Goal: Task Accomplishment & Management: Manage account settings

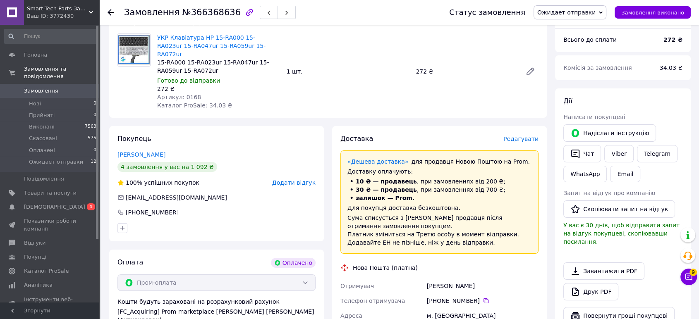
scroll to position [230, 0]
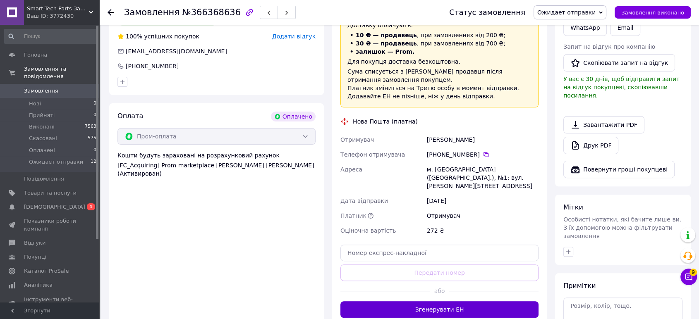
click at [447, 301] on button "Згенерувати ЕН" at bounding box center [439, 309] width 198 height 17
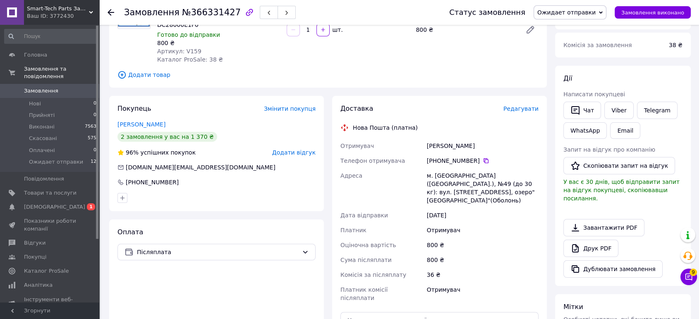
scroll to position [230, 0]
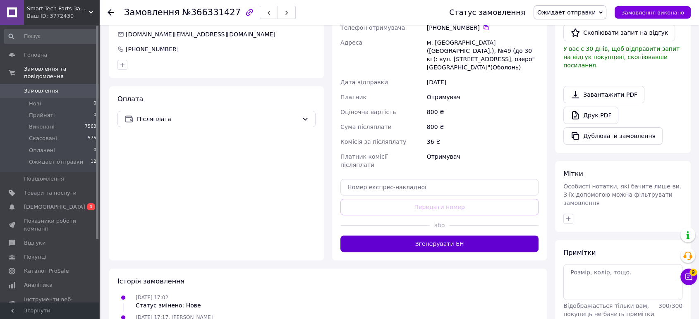
click at [404, 236] on button "Згенерувати ЕН" at bounding box center [439, 244] width 198 height 17
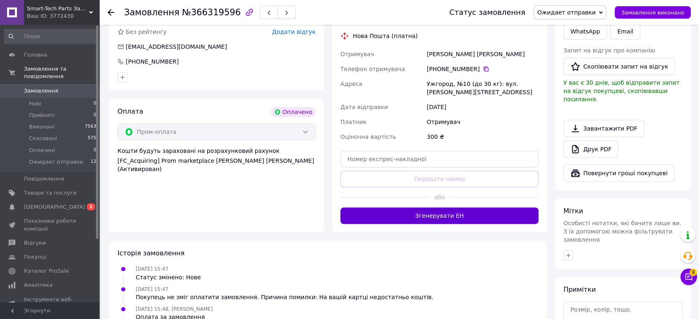
scroll to position [230, 0]
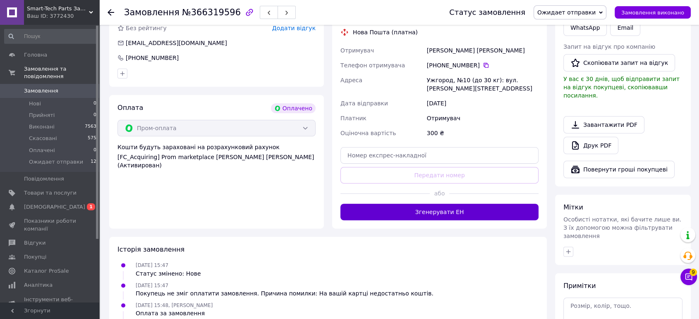
click at [377, 210] on button "Згенерувати ЕН" at bounding box center [439, 212] width 198 height 17
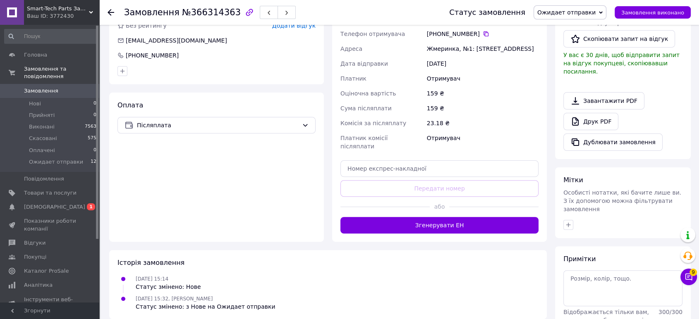
scroll to position [251, 0]
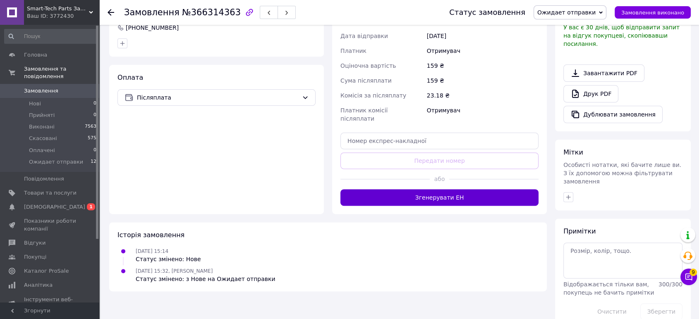
click at [400, 189] on button "Згенерувати ЕН" at bounding box center [439, 197] width 198 height 17
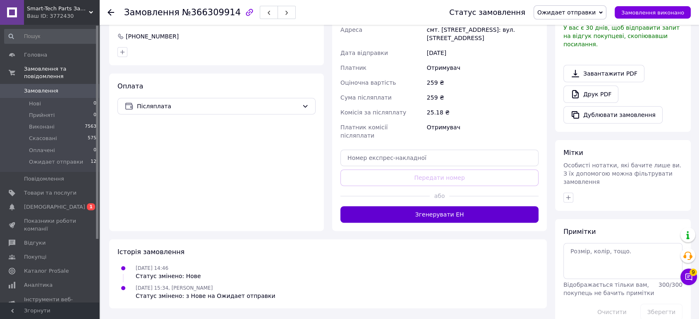
scroll to position [251, 0]
click at [413, 206] on button "Згенерувати ЕН" at bounding box center [439, 214] width 198 height 17
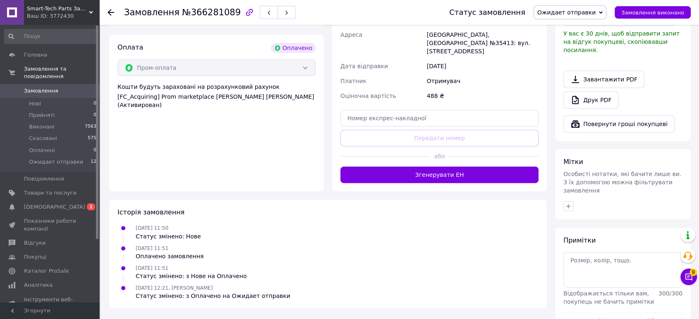
scroll to position [275, 0]
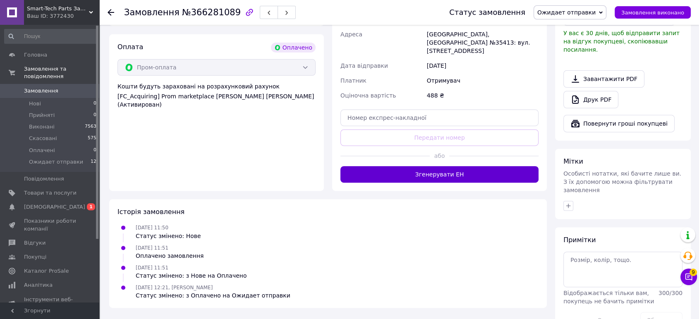
click at [442, 166] on button "Згенерувати ЕН" at bounding box center [439, 174] width 198 height 17
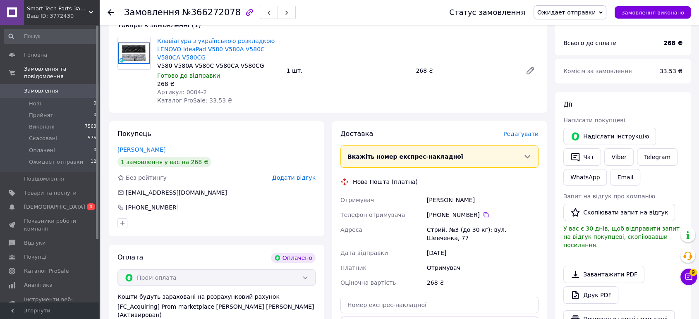
scroll to position [138, 0]
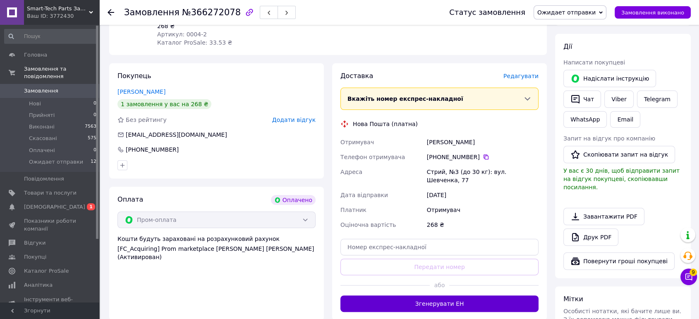
click at [414, 296] on button "Згенерувати ЕН" at bounding box center [439, 304] width 198 height 17
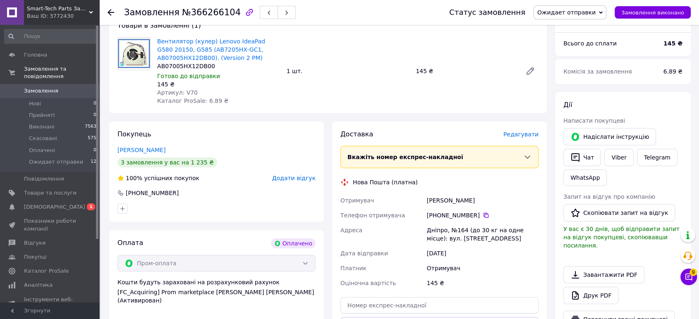
scroll to position [275, 0]
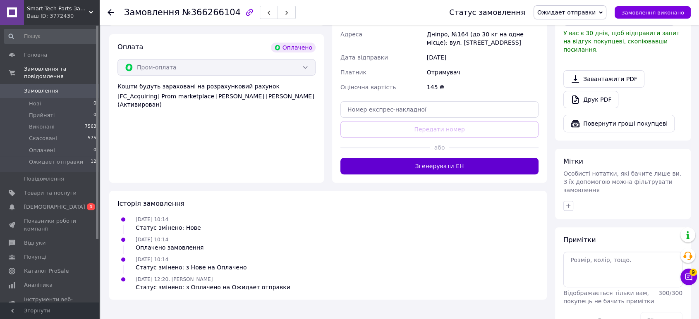
click at [442, 165] on button "Згенерувати ЕН" at bounding box center [439, 166] width 198 height 17
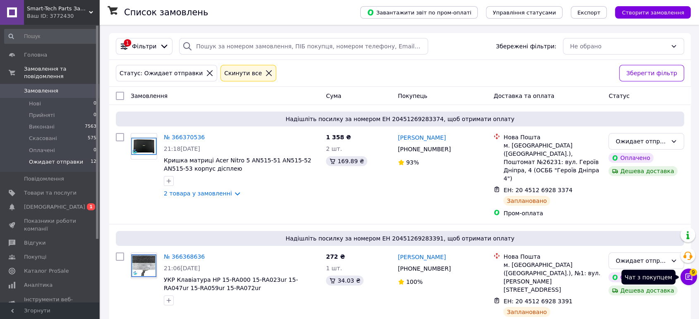
click at [693, 274] on span "9" at bounding box center [692, 272] width 7 height 7
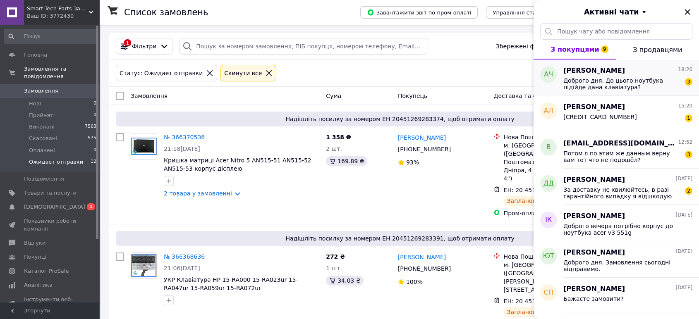
click at [620, 79] on span "Доброго дня. До цього ноутбука підійде дана клавіатура?" at bounding box center [621, 83] width 117 height 13
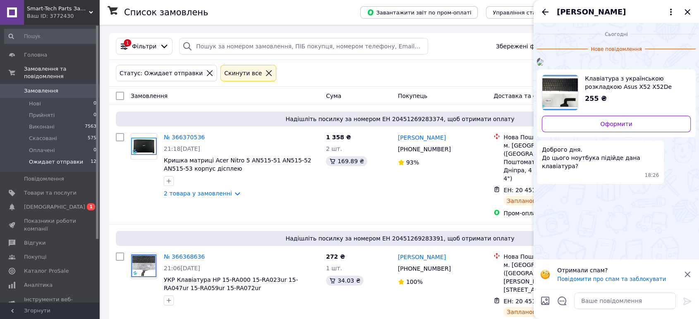
click at [543, 66] on img at bounding box center [540, 62] width 7 height 7
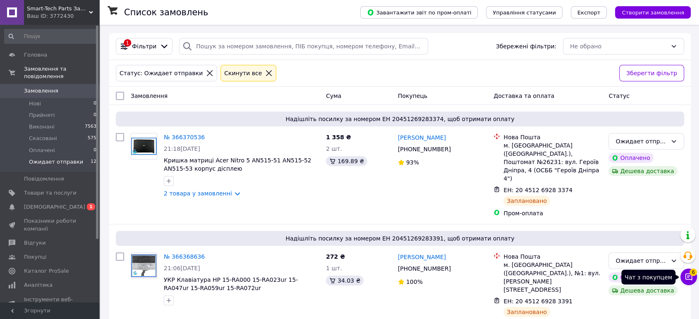
click at [692, 276] on span "6" at bounding box center [692, 272] width 7 height 7
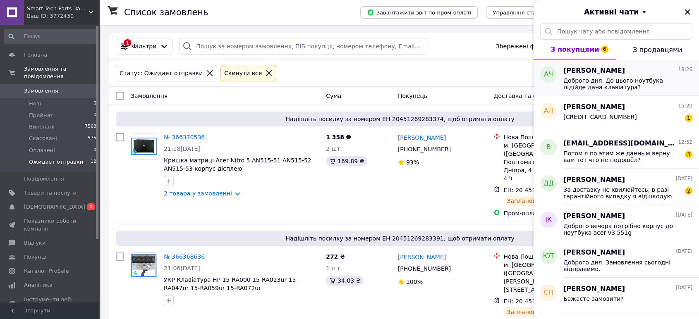
click at [578, 74] on span "[PERSON_NAME]" at bounding box center [594, 71] width 62 height 10
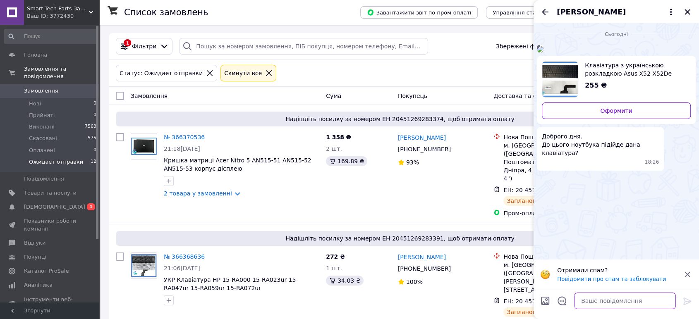
click at [607, 294] on textarea at bounding box center [625, 301] width 102 height 17
type textarea "l"
type textarea "доброго дня, так"
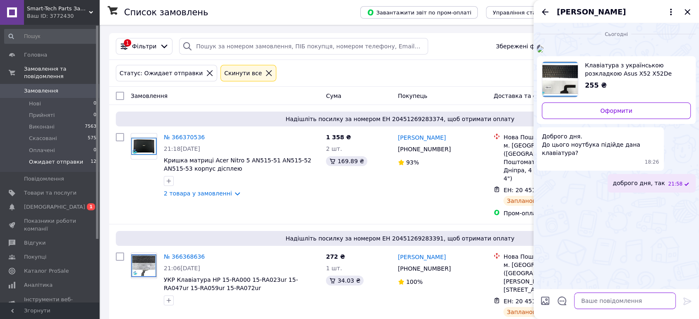
scroll to position [14, 0]
click at [548, 8] on icon "Назад" at bounding box center [545, 12] width 10 height 10
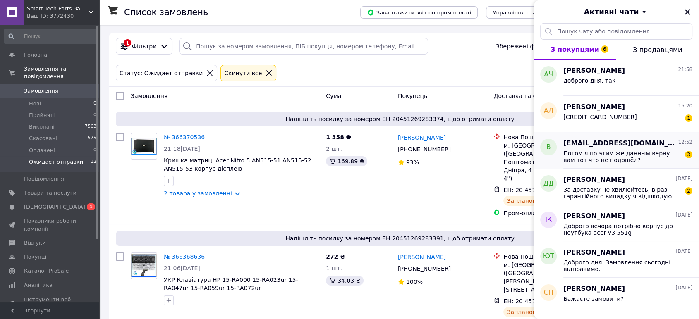
click at [611, 153] on span "Потом я по этим же данным верну вам тот что не подошёл?" at bounding box center [621, 156] width 117 height 13
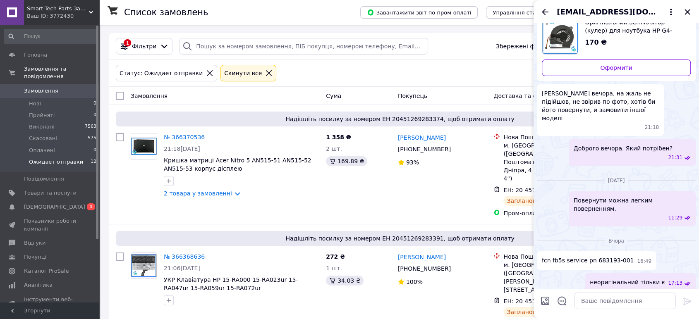
scroll to position [0, 0]
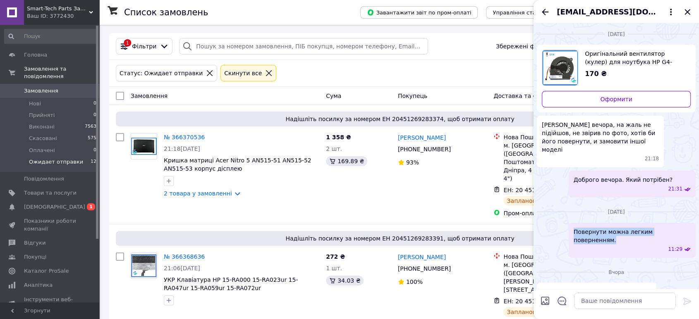
drag, startPoint x: 574, startPoint y: 214, endPoint x: 683, endPoint y: 209, distance: 109.3
click at [683, 223] on div "Повернути можна легким поверненням. 11:29" at bounding box center [632, 240] width 127 height 35
copy span "Повернути можна легким поверненням."
click at [593, 306] on textarea at bounding box center [625, 301] width 102 height 17
paste textarea "Повернути можна легким поверненням."
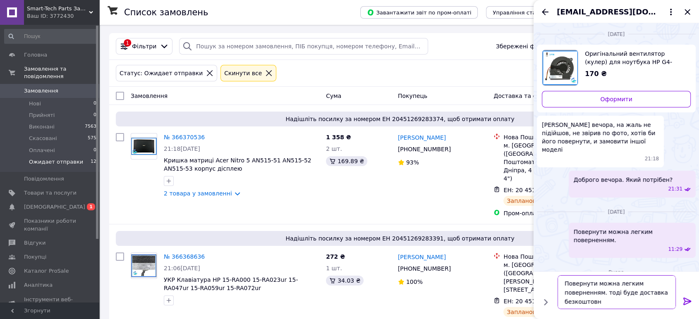
type textarea "Повернути можна легким поверненням. тоді буде доставка безкоштовна"
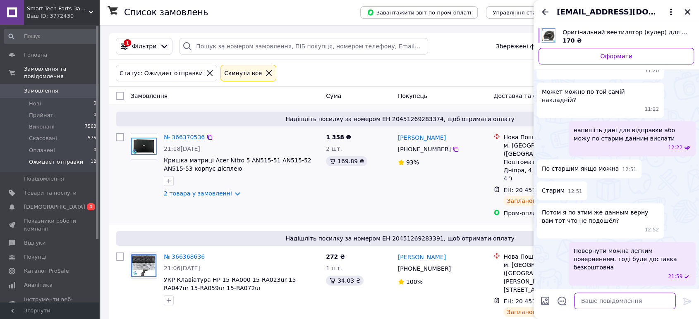
scroll to position [469, 0]
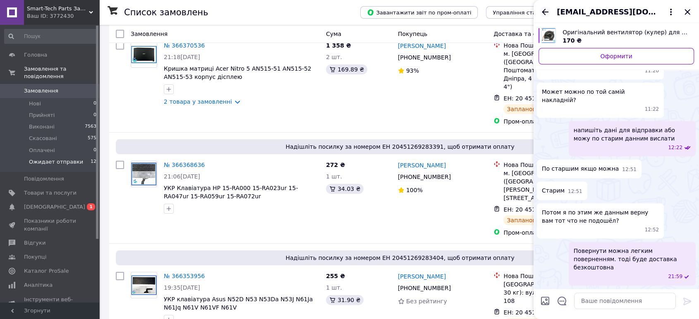
click at [543, 10] on icon "Назад" at bounding box center [545, 12] width 10 height 10
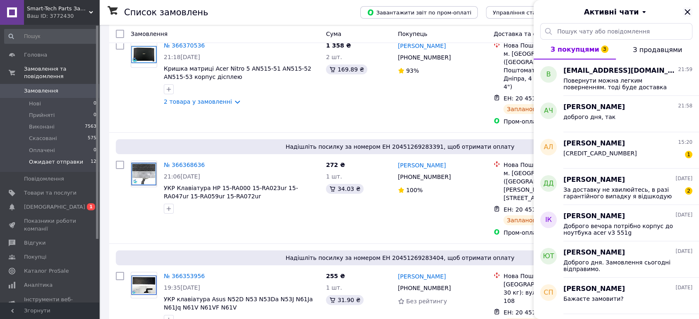
click at [689, 11] on icon "Закрити" at bounding box center [687, 12] width 10 height 10
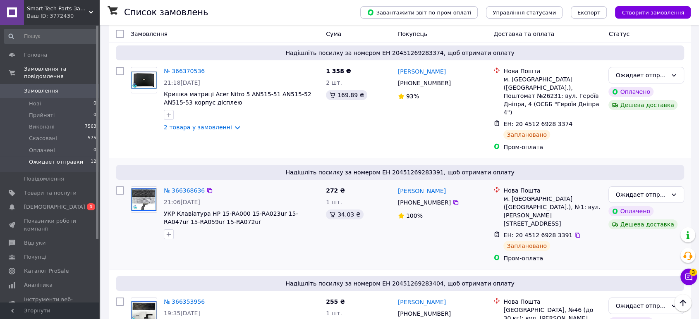
scroll to position [0, 0]
